Goal: Information Seeking & Learning: Learn about a topic

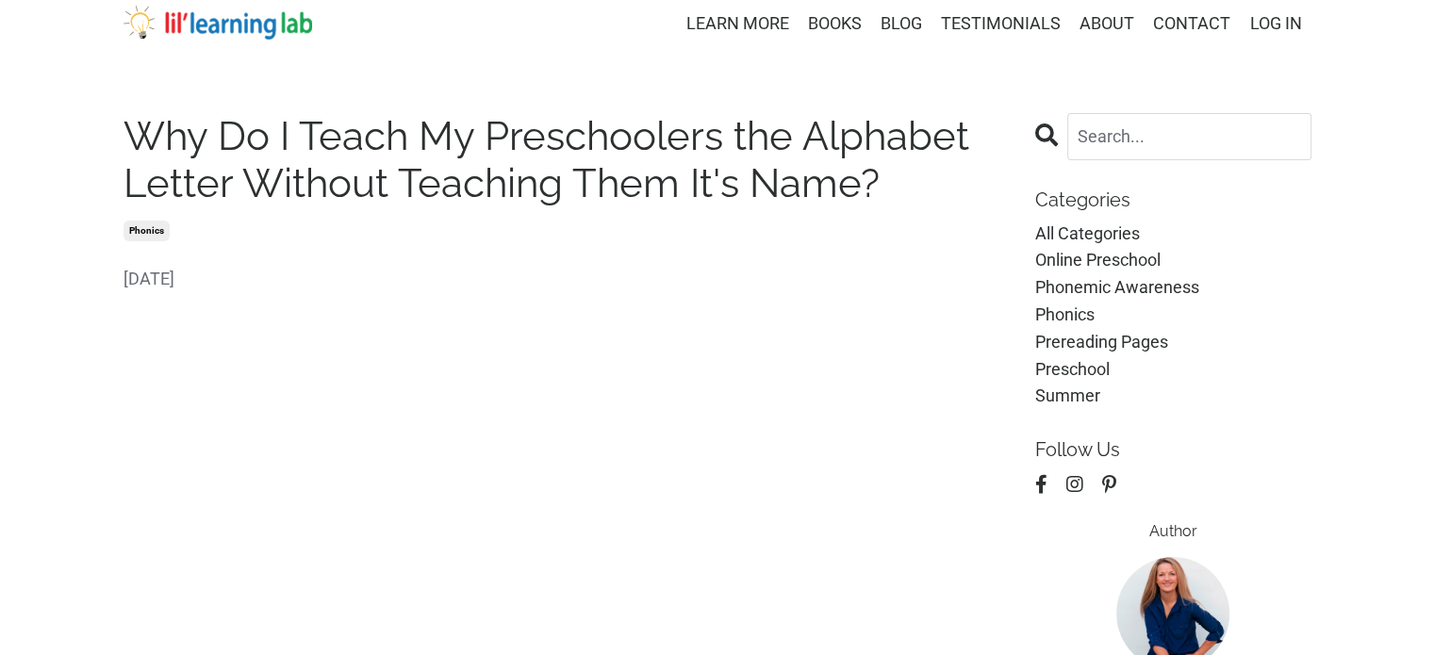
scroll to position [18, 0]
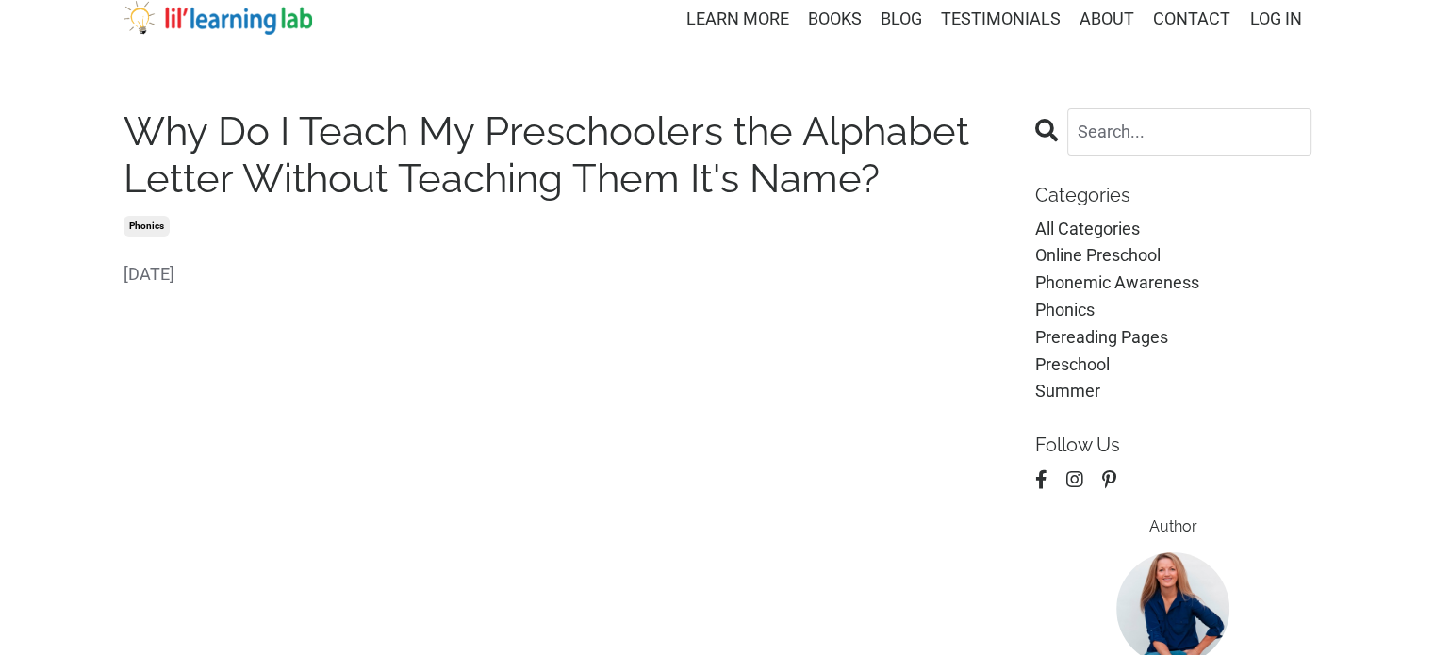
click at [471, 188] on h1 "Why Do I Teach My Preschoolers the Alphabet Letter Without Teaching Them It's N…" at bounding box center [566, 155] width 884 height 95
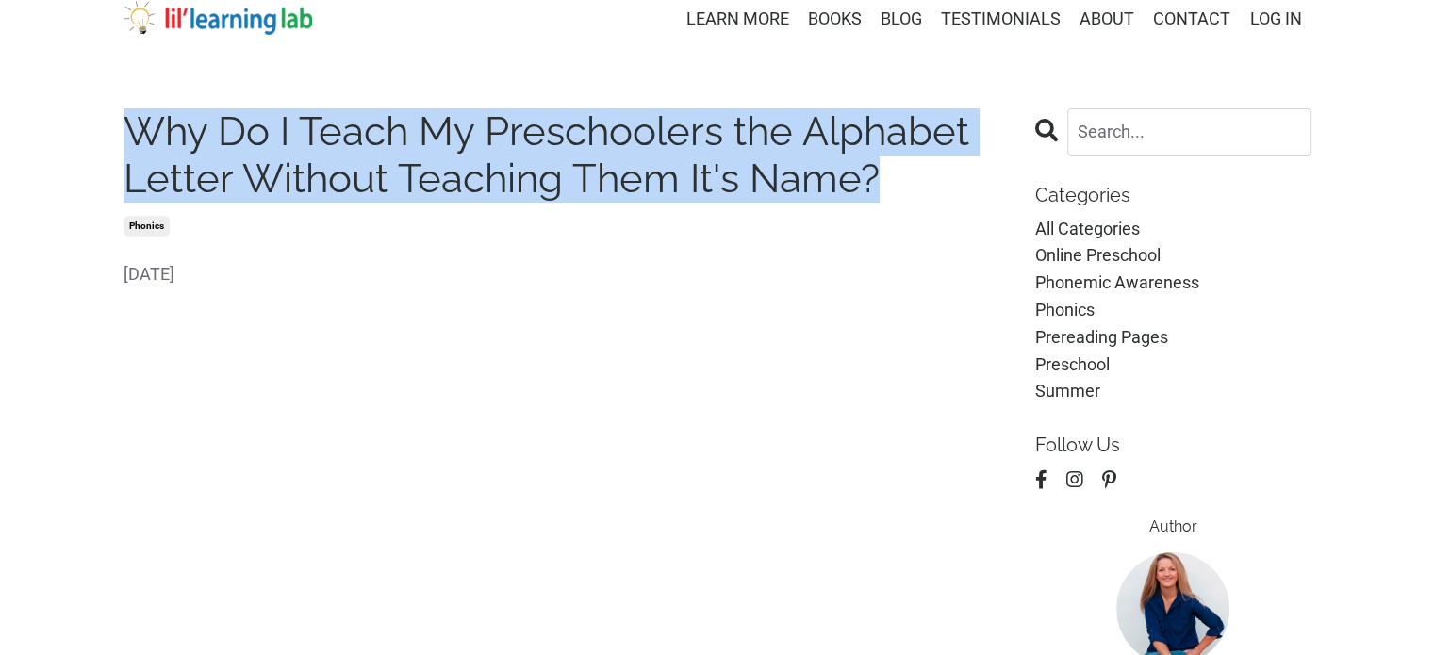
click at [471, 188] on h1 "Why Do I Teach My Preschoolers the Alphabet Letter Without Teaching Them It's N…" at bounding box center [566, 155] width 884 height 95
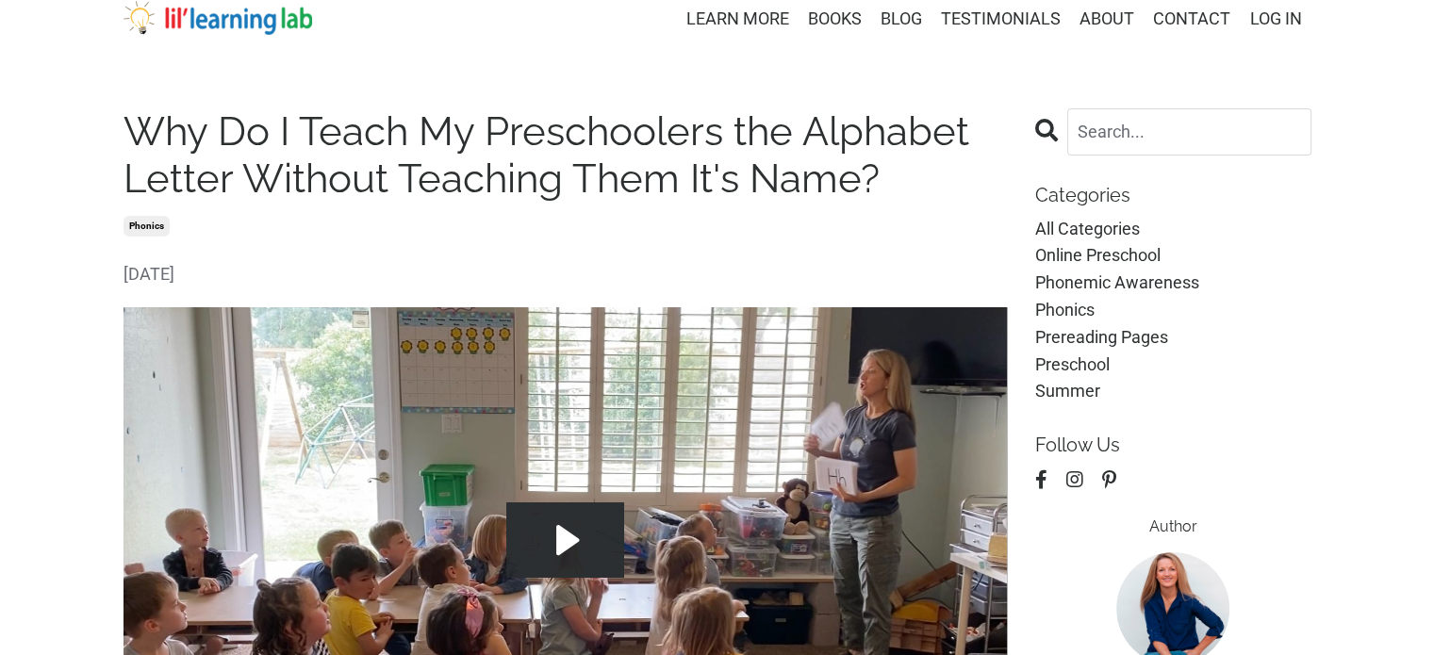
click at [422, 268] on span "[DATE]" at bounding box center [566, 274] width 884 height 27
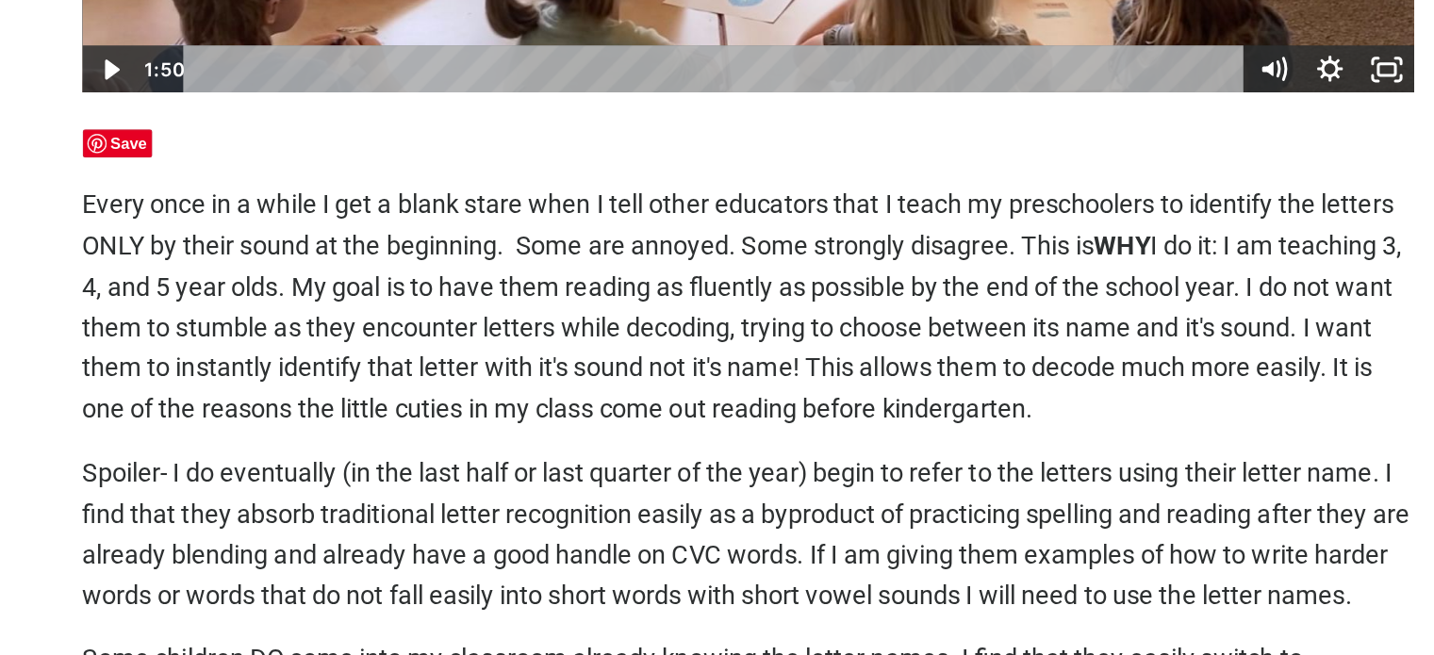
scroll to position [659, 0]
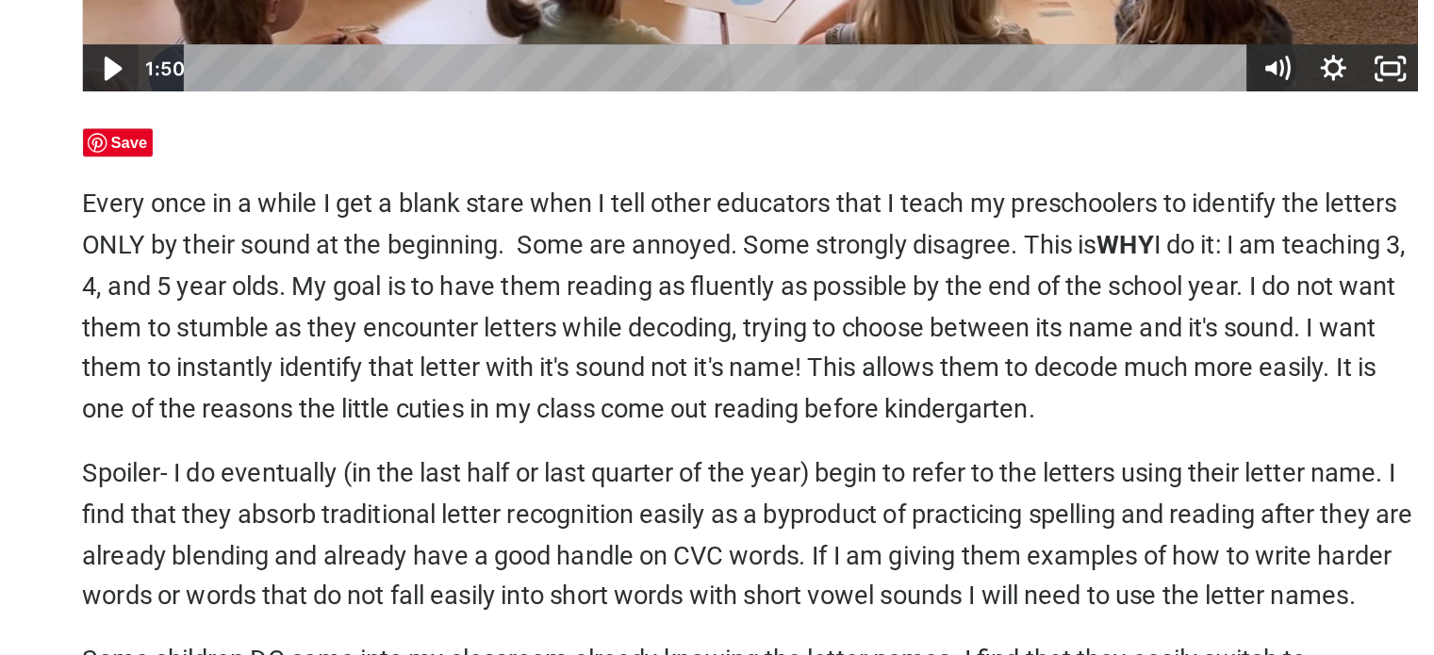
click at [132, 156] on icon "Play Video" at bounding box center [142, 148] width 45 height 39
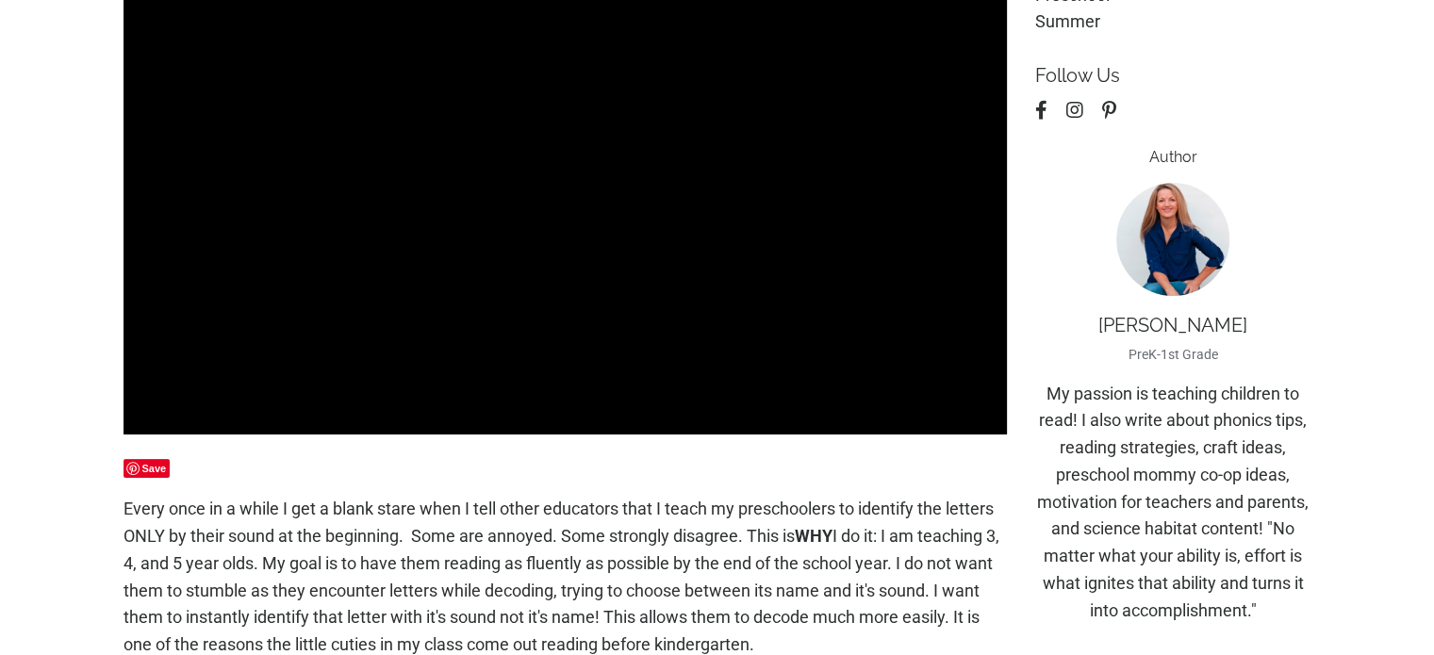
scroll to position [380, 0]
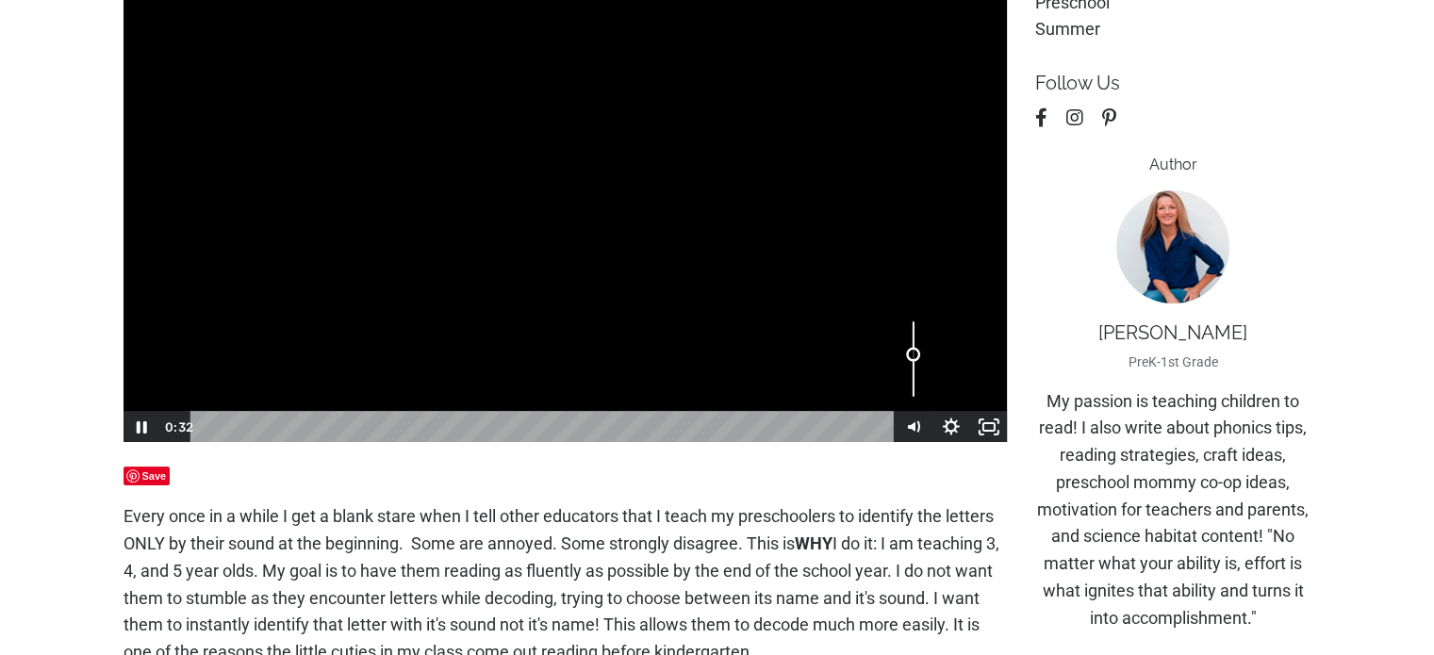
drag, startPoint x: 914, startPoint y: 324, endPoint x: 919, endPoint y: 357, distance: 33.5
click at [919, 357] on div "Volume" at bounding box center [913, 355] width 14 height 14
click at [661, 273] on div at bounding box center [566, 193] width 886 height 499
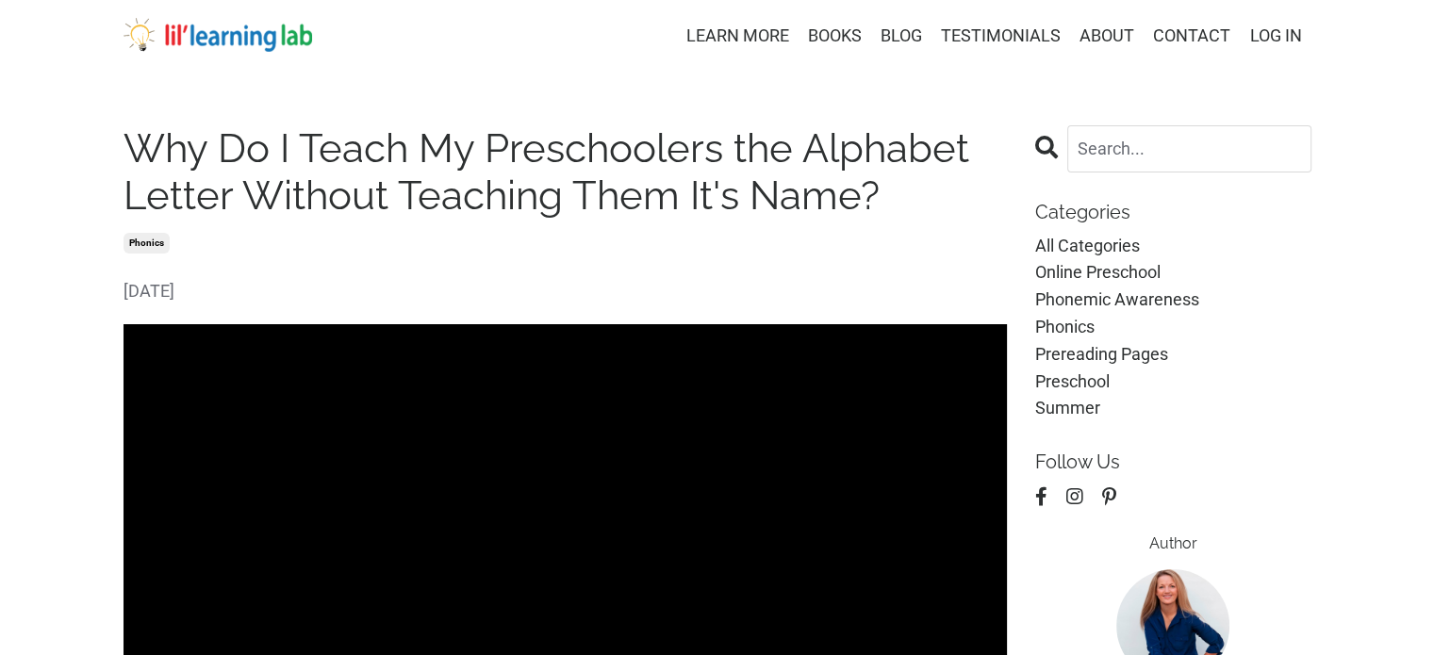
scroll to position [0, 0]
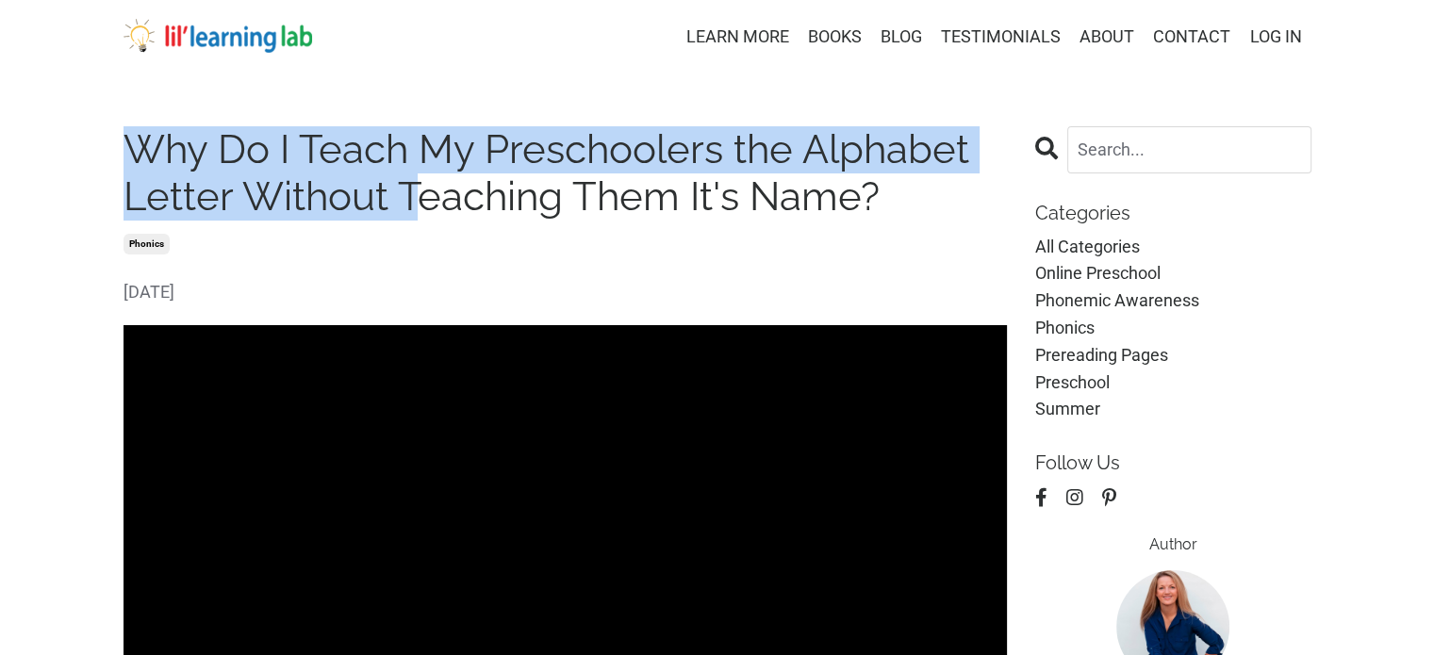
drag, startPoint x: 122, startPoint y: 154, endPoint x: 421, endPoint y: 187, distance: 301.7
click at [421, 187] on h1 "Why Do I Teach My Preschoolers the Alphabet Letter Without Teaching Them It's N…" at bounding box center [566, 173] width 884 height 95
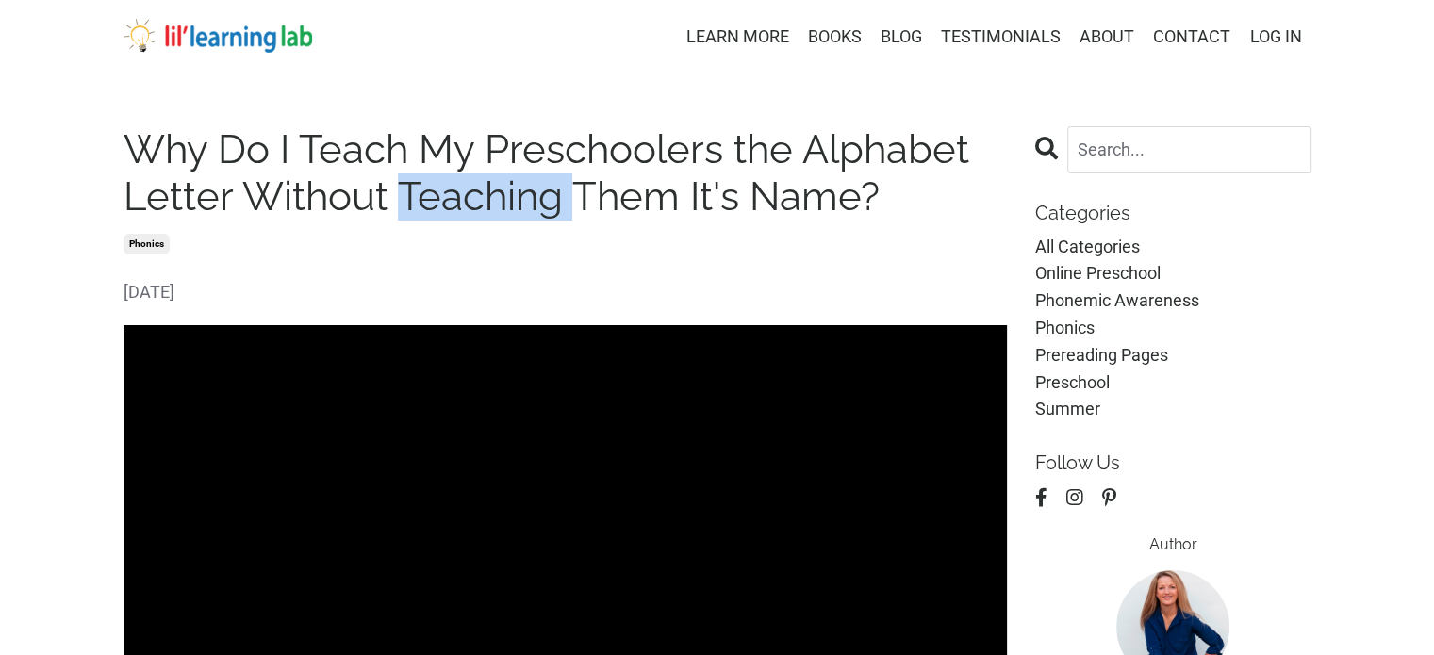
click at [421, 187] on h1 "Why Do I Teach My Preschoolers the Alphabet Letter Without Teaching Them It's N…" at bounding box center [566, 173] width 884 height 95
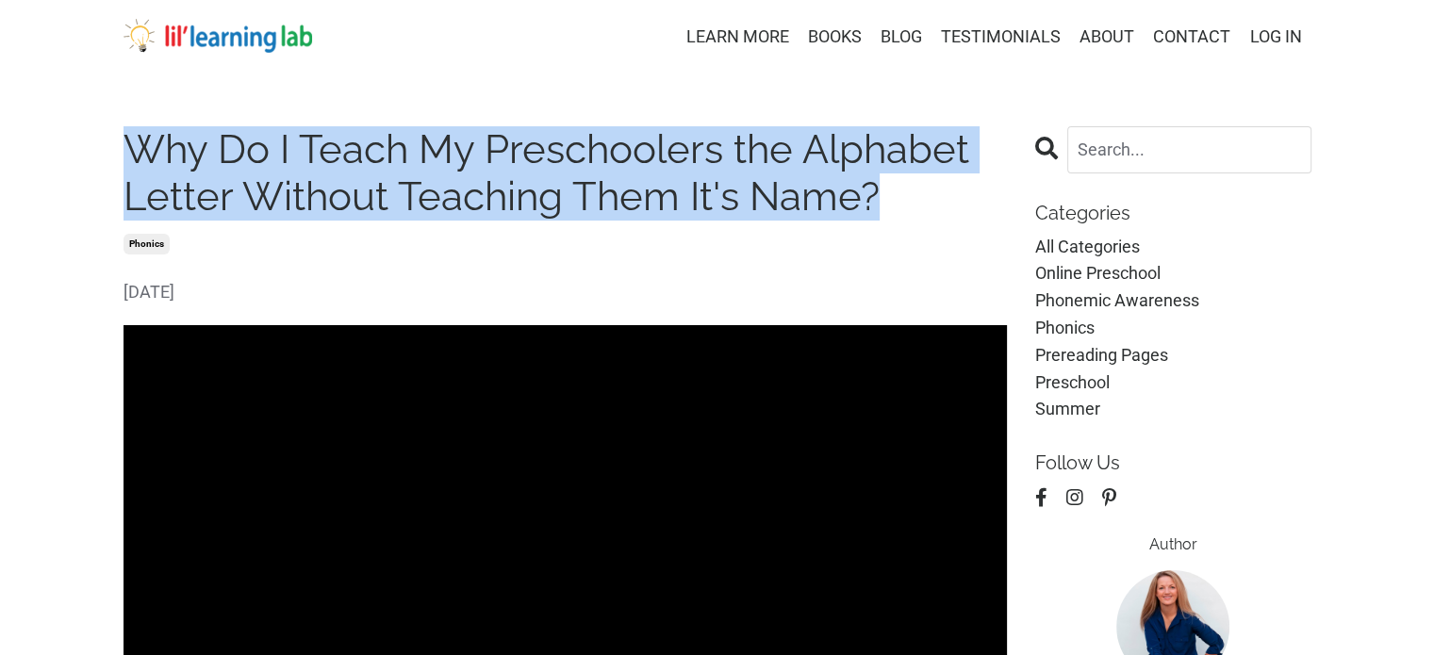
click at [421, 187] on h1 "Why Do I Teach My Preschoolers the Alphabet Letter Without Teaching Them It's N…" at bounding box center [566, 173] width 884 height 95
